Goal: Use online tool/utility: Utilize a website feature to perform a specific function

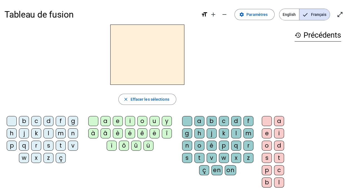
click at [211, 132] on div "j" at bounding box center [211, 133] width 10 height 10
click at [148, 97] on span "Effacer les sélections" at bounding box center [149, 99] width 39 height 7
click at [25, 132] on div "j" at bounding box center [24, 133] width 10 height 10
click at [119, 122] on div "e" at bounding box center [118, 121] width 10 height 10
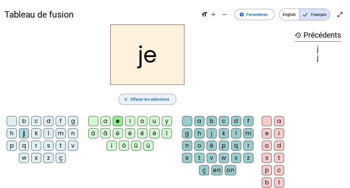
click at [136, 99] on span "Effacer les sélections" at bounding box center [149, 99] width 39 height 7
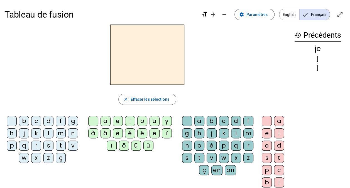
click at [23, 131] on div "j" at bounding box center [24, 133] width 10 height 10
click at [156, 122] on div "u" at bounding box center [154, 121] width 10 height 10
click at [190, 159] on div "s" at bounding box center [187, 158] width 10 height 10
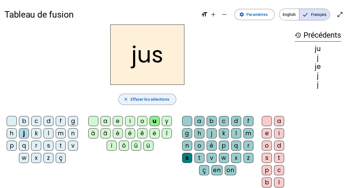
click at [153, 102] on span "button" at bounding box center [147, 98] width 57 height 13
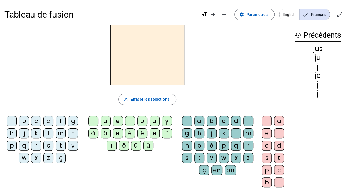
click at [24, 135] on div "j" at bounding box center [24, 133] width 10 height 10
click at [152, 119] on div "u" at bounding box center [154, 121] width 10 height 10
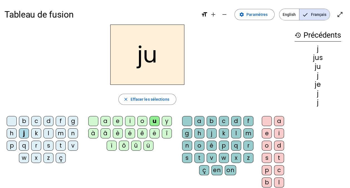
click at [198, 157] on div "t" at bounding box center [199, 158] width 10 height 10
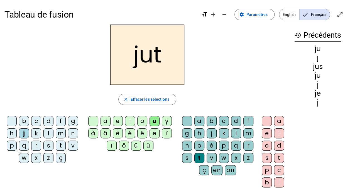
click at [266, 131] on div "e" at bounding box center [267, 133] width 10 height 10
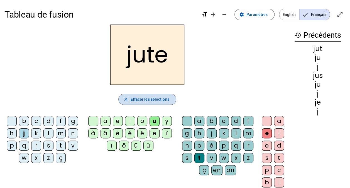
click at [163, 104] on span "button" at bounding box center [147, 98] width 57 height 13
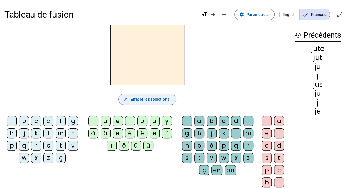
click at [140, 97] on span "Effacer les sélections" at bounding box center [149, 99] width 39 height 7
click at [60, 147] on div "t" at bounding box center [61, 145] width 10 height 10
click at [118, 121] on div "e" at bounding box center [118, 121] width 10 height 10
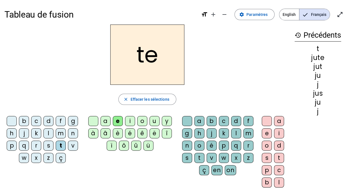
click at [47, 123] on div "d" at bounding box center [48, 121] width 10 height 10
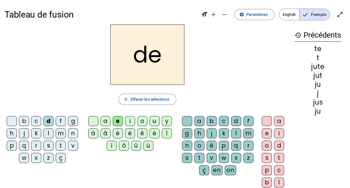
click at [61, 133] on div "m" at bounding box center [61, 133] width 10 height 10
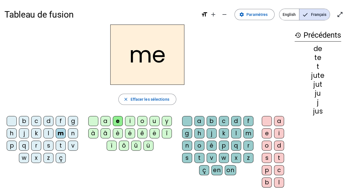
click at [103, 125] on div "a" at bounding box center [105, 121] width 10 height 10
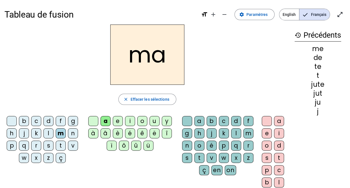
click at [236, 132] on div "l" at bounding box center [236, 133] width 10 height 10
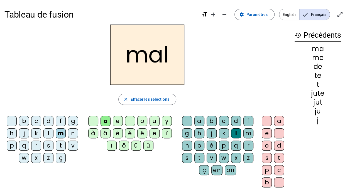
click at [130, 124] on div "i" at bounding box center [130, 121] width 10 height 10
